Goal: Information Seeking & Learning: Learn about a topic

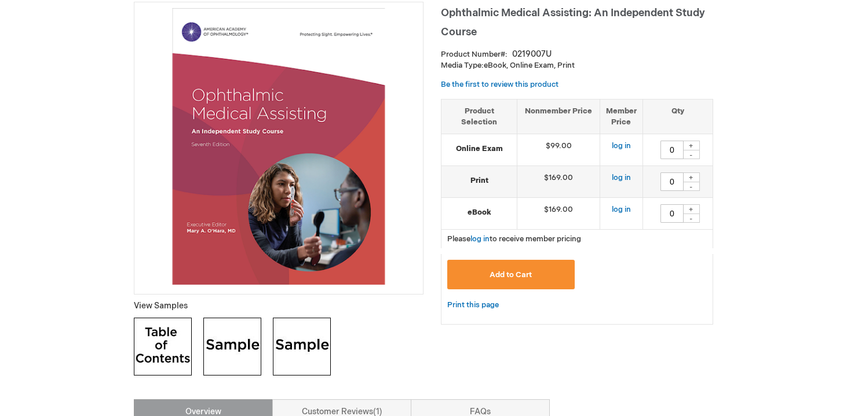
scroll to position [147, 0]
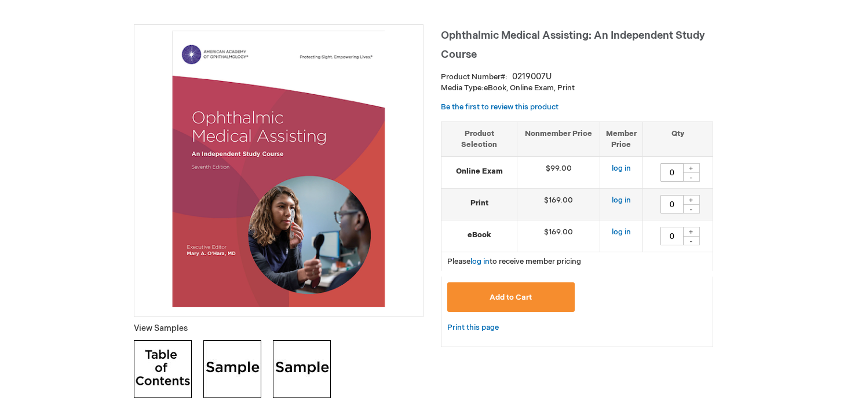
click at [690, 232] on div "+" at bounding box center [690, 232] width 17 height 10
click at [690, 242] on div "-" at bounding box center [690, 240] width 17 height 9
type input "0"
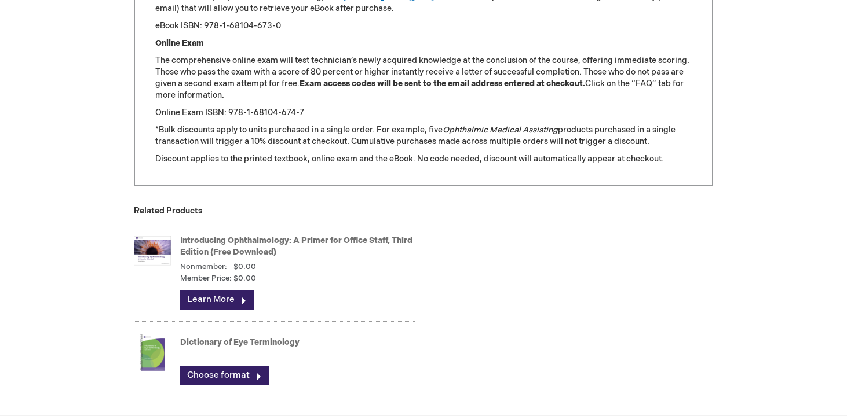
scroll to position [1670, 0]
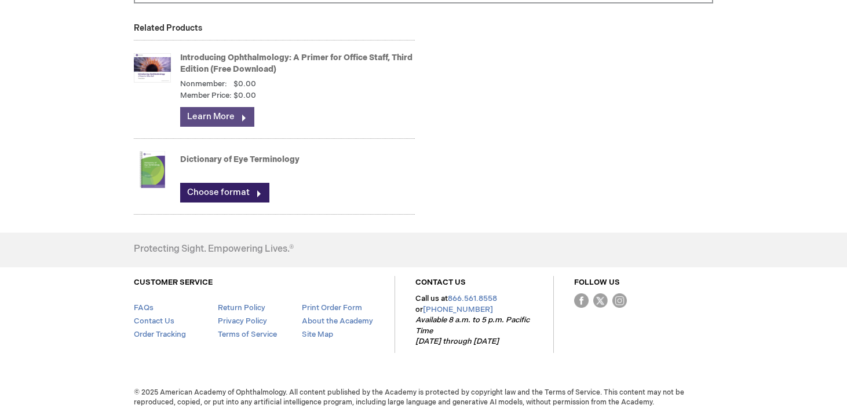
click at [233, 116] on link "Learn More" at bounding box center [217, 117] width 74 height 20
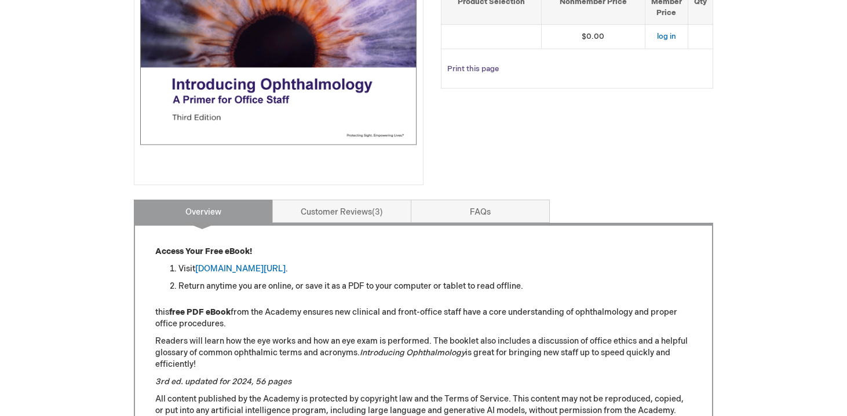
scroll to position [117, 0]
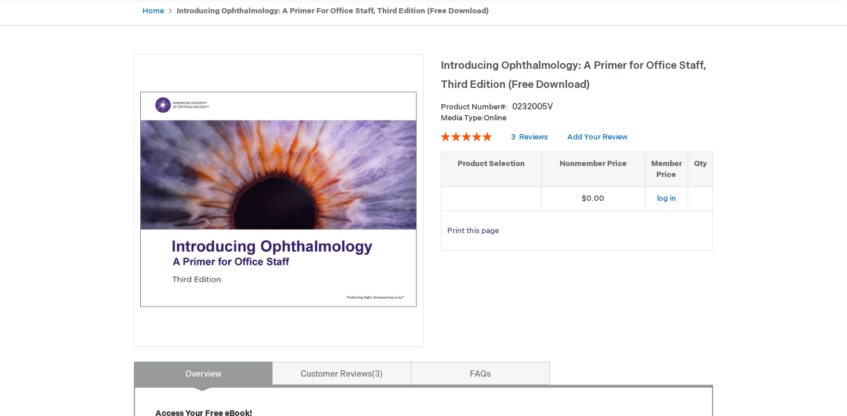
click at [481, 228] on link "Print this page" at bounding box center [473, 231] width 52 height 14
click at [670, 196] on link "log in" at bounding box center [666, 198] width 19 height 9
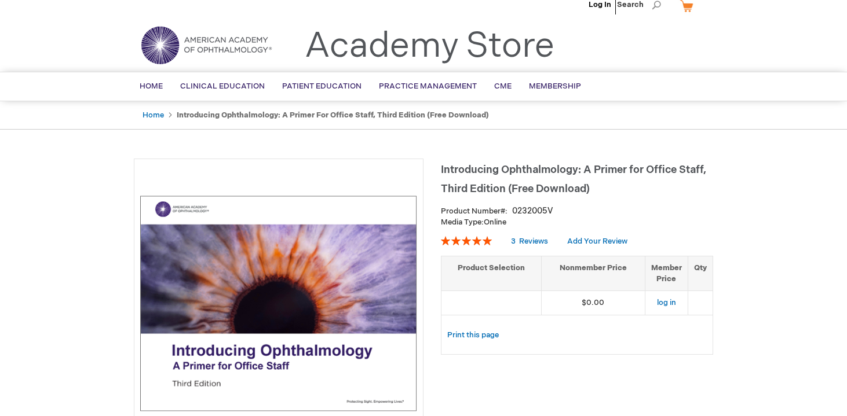
scroll to position [170, 0]
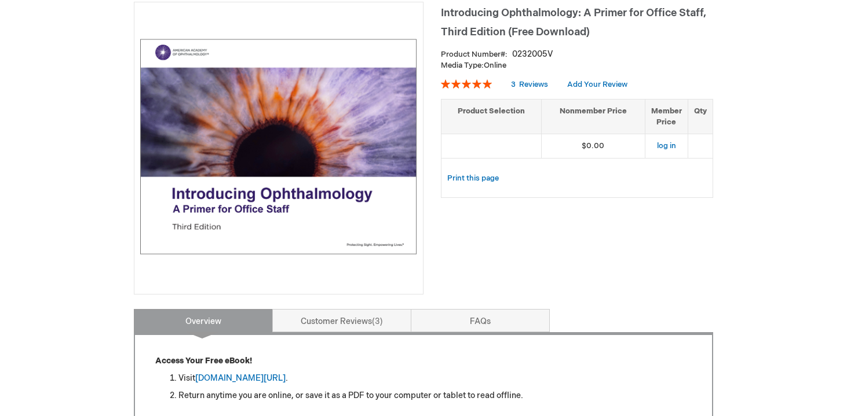
click at [379, 170] on img at bounding box center [278, 146] width 277 height 277
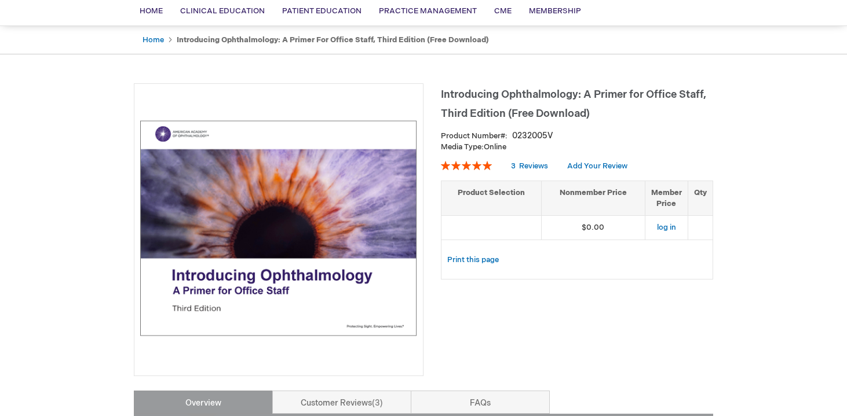
scroll to position [65, 0]
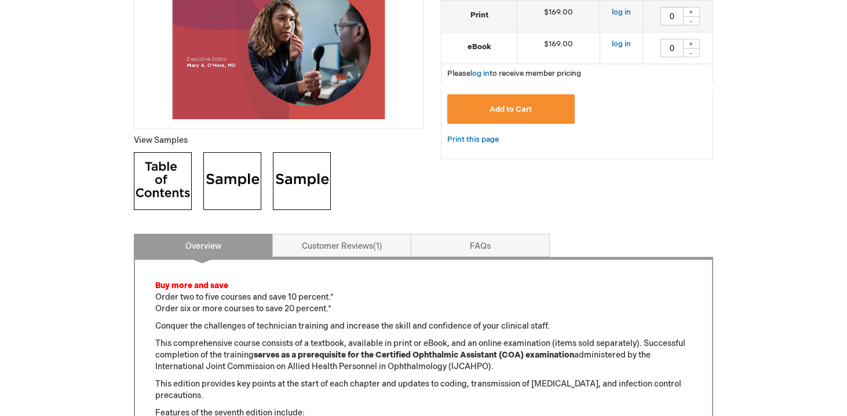
scroll to position [159, 0]
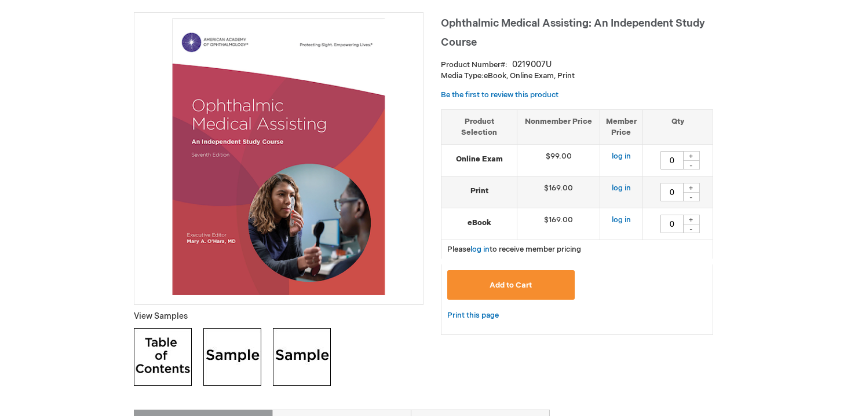
click at [214, 365] on img at bounding box center [232, 357] width 58 height 58
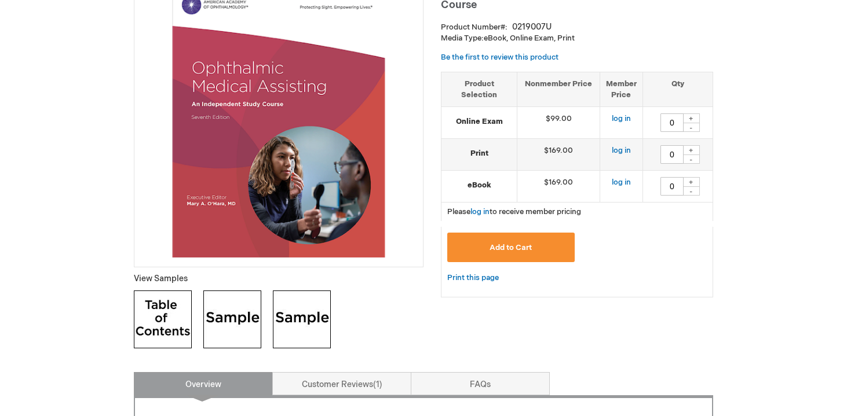
scroll to position [218, 0]
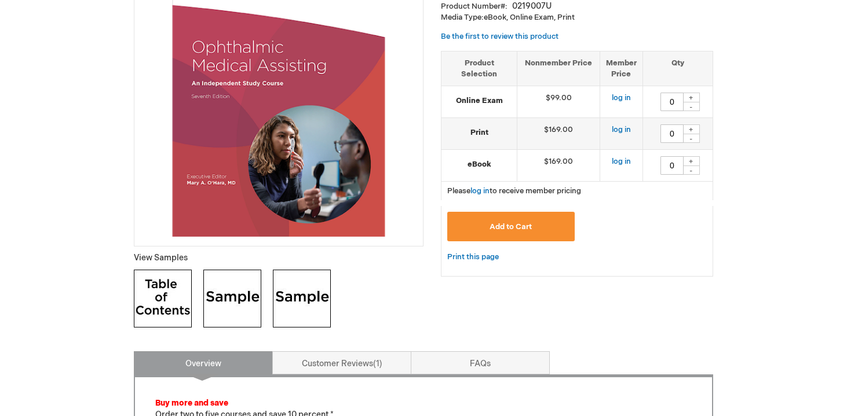
click at [284, 306] on img at bounding box center [302, 299] width 58 height 58
